Goal: Task Accomplishment & Management: Complete application form

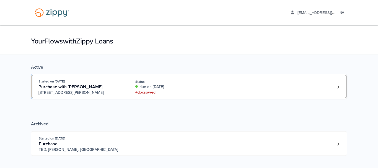
click at [180, 89] on div "due on Aug. 17th, 2025" at bounding box center [172, 87] width 74 height 6
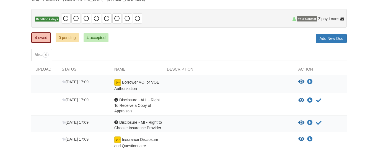
scroll to position [54, 0]
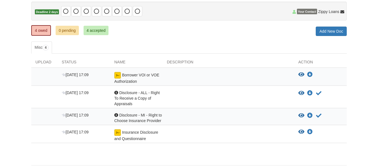
click at [129, 116] on span "Disclosure - MI - Right to Choose Insurance Provider" at bounding box center [138, 118] width 48 height 10
click at [301, 74] on icon "View Borrower VOI or VOE Authorization" at bounding box center [301, 75] width 6 height 6
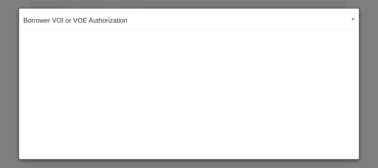
click at [348, 22] on div "Borrower VOI or VOE Authorization Save Cancel Previous Document Next Document ×" at bounding box center [189, 19] width 340 height 21
click at [349, 22] on div "Borrower VOI or VOE Authorization Save Cancel Previous Document Next Document ×" at bounding box center [189, 19] width 340 height 21
click at [350, 21] on button "×" at bounding box center [351, 19] width 6 height 6
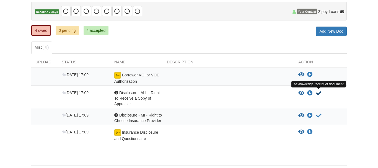
click at [319, 93] on icon "Acknowledge receipt of document" at bounding box center [319, 93] width 6 height 6
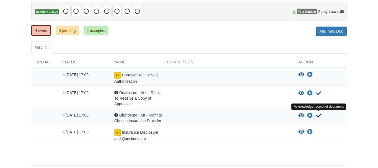
click at [319, 113] on icon "Acknowledge receipt of document" at bounding box center [319, 116] width 6 height 6
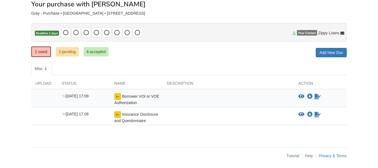
scroll to position [33, 0]
click at [317, 97] on icon "Sign Form" at bounding box center [318, 97] width 6 height 6
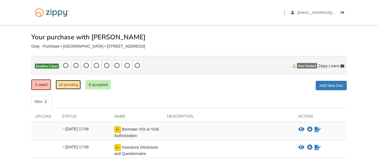
click at [61, 84] on link "20 pending" at bounding box center [68, 84] width 25 height 9
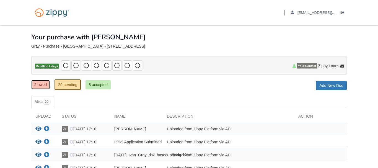
click at [42, 88] on link "2 owed" at bounding box center [40, 84] width 19 height 9
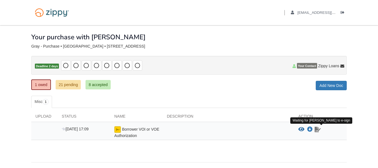
click at [317, 130] on icon "Waiting for your co-borrower to e-sign" at bounding box center [318, 130] width 6 height 6
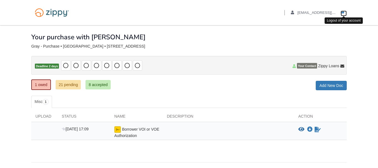
click at [342, 12] on icon "Log out" at bounding box center [343, 13] width 4 height 4
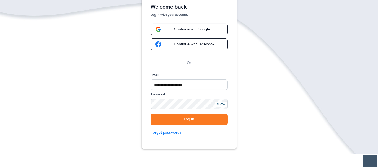
scroll to position [38, 0]
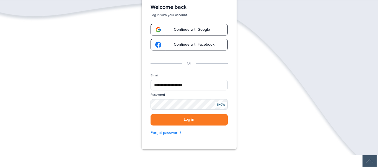
click at [372, 164] on img at bounding box center [370, 161] width 14 height 12
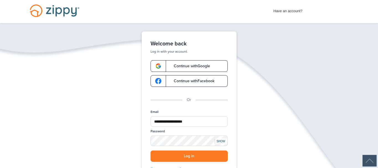
scroll to position [0, 0]
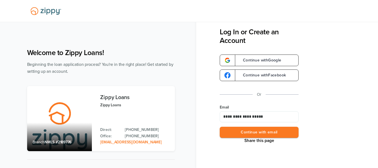
type input "**********"
click at [208, 40] on div "**********" at bounding box center [287, 84] width 182 height 168
click at [37, 9] on img at bounding box center [45, 11] width 37 height 13
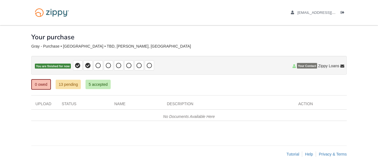
click at [340, 11] on ul "ivangray44@yahoo.com Logout" at bounding box center [316, 12] width 62 height 5
click at [342, 12] on icon "Log out" at bounding box center [343, 13] width 4 height 4
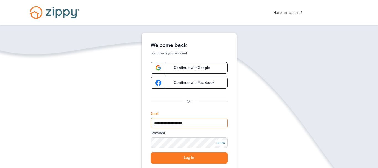
drag, startPoint x: 217, startPoint y: 126, endPoint x: 127, endPoint y: 126, distance: 89.7
click at [151, 126] on input "**********" at bounding box center [189, 123] width 77 height 11
type input "**********"
click at [222, 143] on div "SHOW" at bounding box center [221, 142] width 12 height 5
click at [209, 156] on button "Log in" at bounding box center [189, 157] width 77 height 11
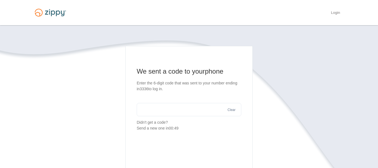
click at [156, 112] on input "text" at bounding box center [189, 109] width 105 height 13
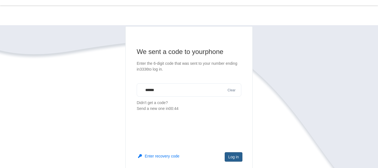
type input "******"
click at [238, 159] on button "Log in" at bounding box center [234, 156] width 18 height 9
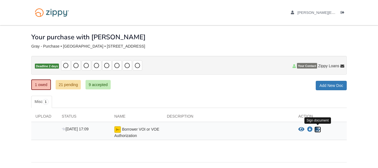
click at [318, 130] on icon "Sign Form" at bounding box center [318, 130] width 6 height 6
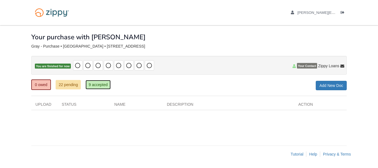
click at [97, 86] on link "9 accepted" at bounding box center [98, 84] width 25 height 9
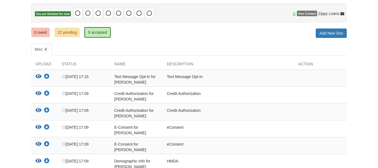
scroll to position [52, 0]
click at [73, 36] on link "22 pending" at bounding box center [67, 32] width 25 height 9
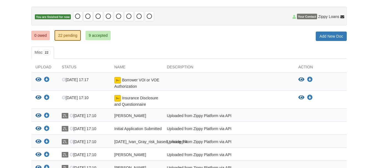
scroll to position [48, 0]
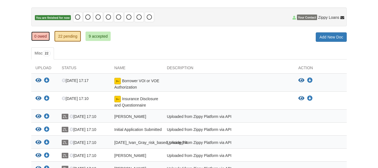
click at [43, 36] on link "0 owed" at bounding box center [40, 36] width 19 height 9
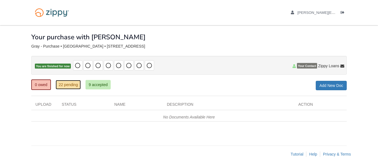
click at [73, 86] on link "22 pending" at bounding box center [68, 84] width 25 height 9
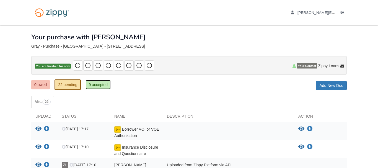
click at [106, 85] on link "9 accepted" at bounding box center [98, 84] width 25 height 9
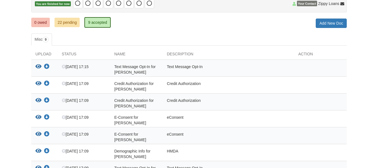
scroll to position [55, 0]
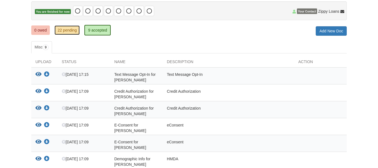
click at [75, 32] on link "22 pending" at bounding box center [67, 29] width 25 height 9
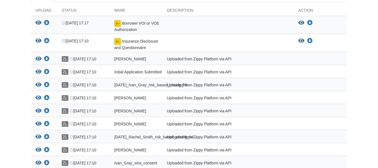
scroll to position [104, 0]
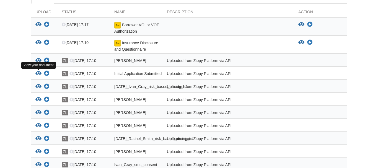
click at [39, 74] on icon "View Initial Application Submitted" at bounding box center [38, 74] width 6 height 6
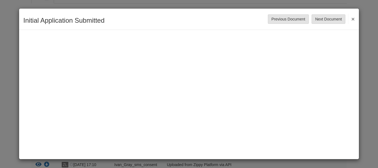
click at [350, 20] on button "×" at bounding box center [351, 19] width 6 height 10
